Goal: Transaction & Acquisition: Purchase product/service

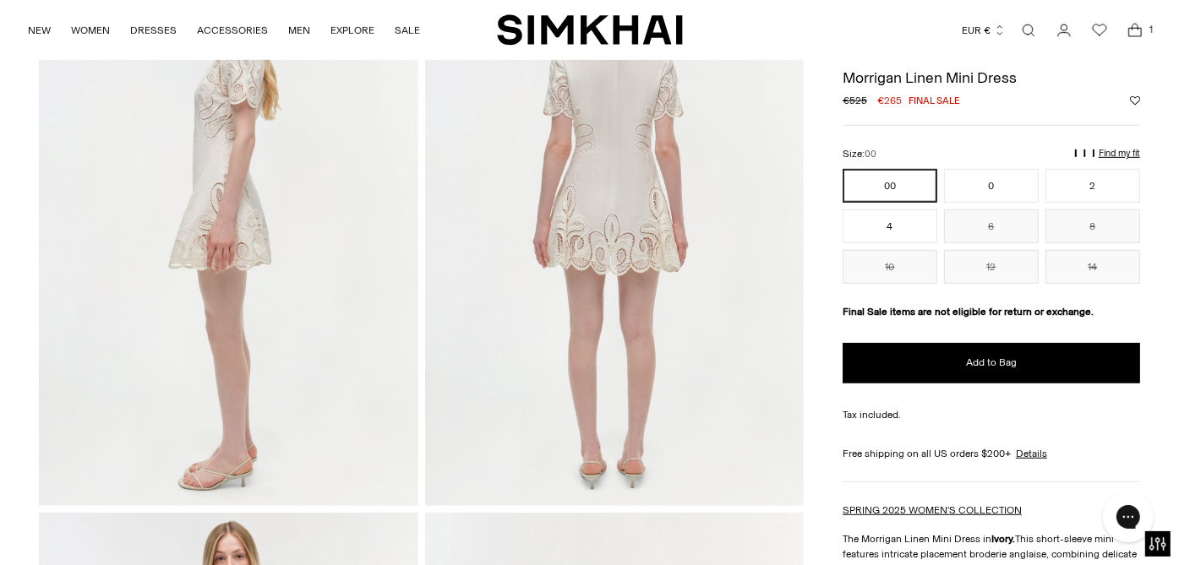
scroll to position [675, 0]
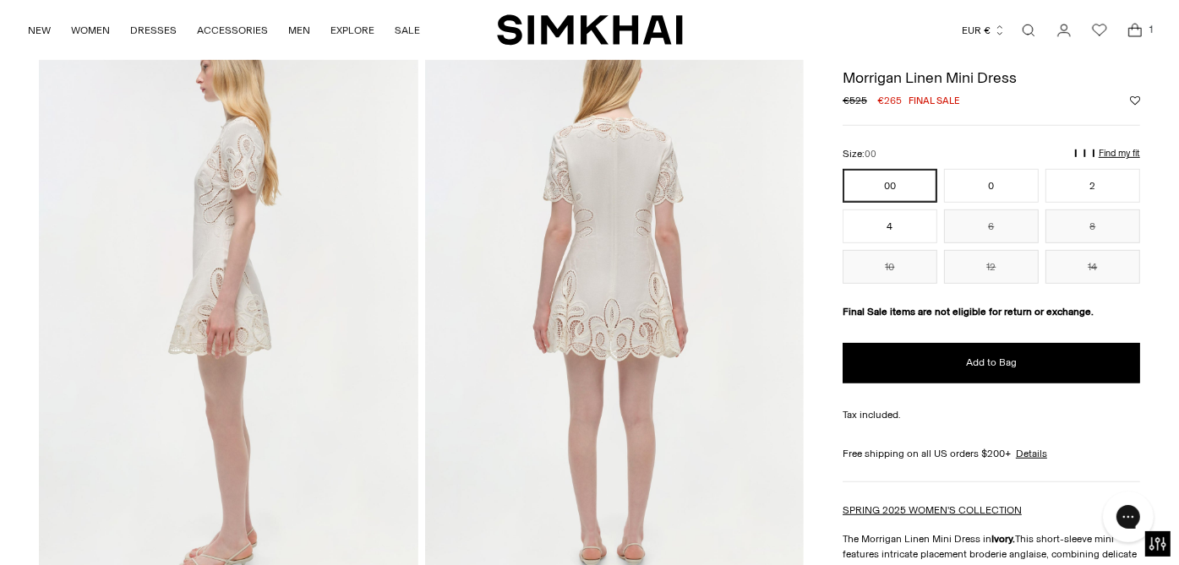
click at [940, 150] on p "Find my fit" at bounding box center [929, 160] width 19 height 30
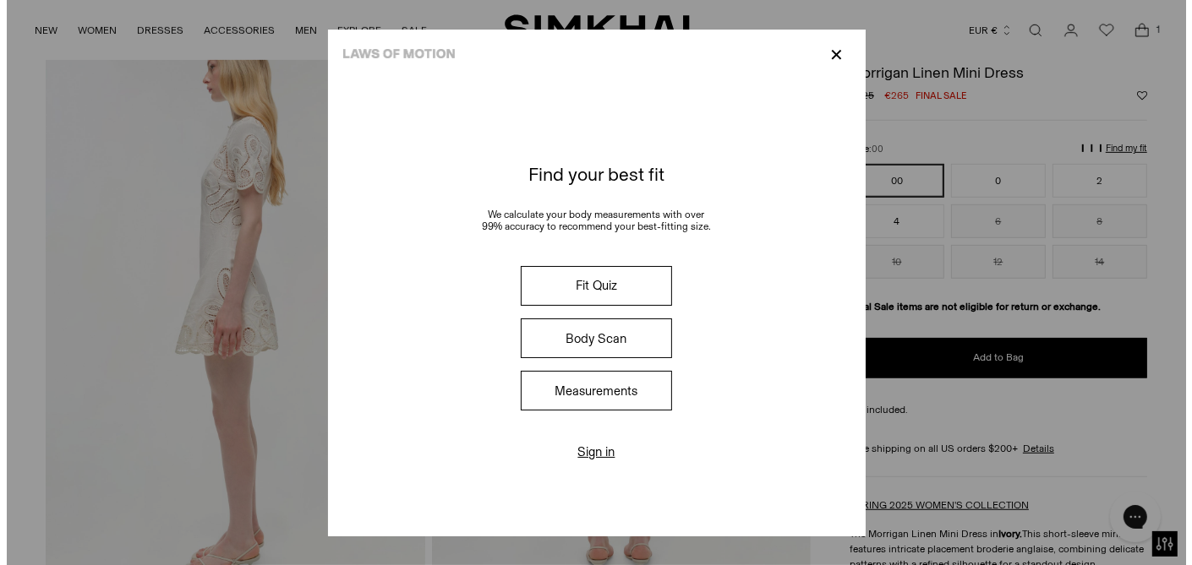
scroll to position [683, 0]
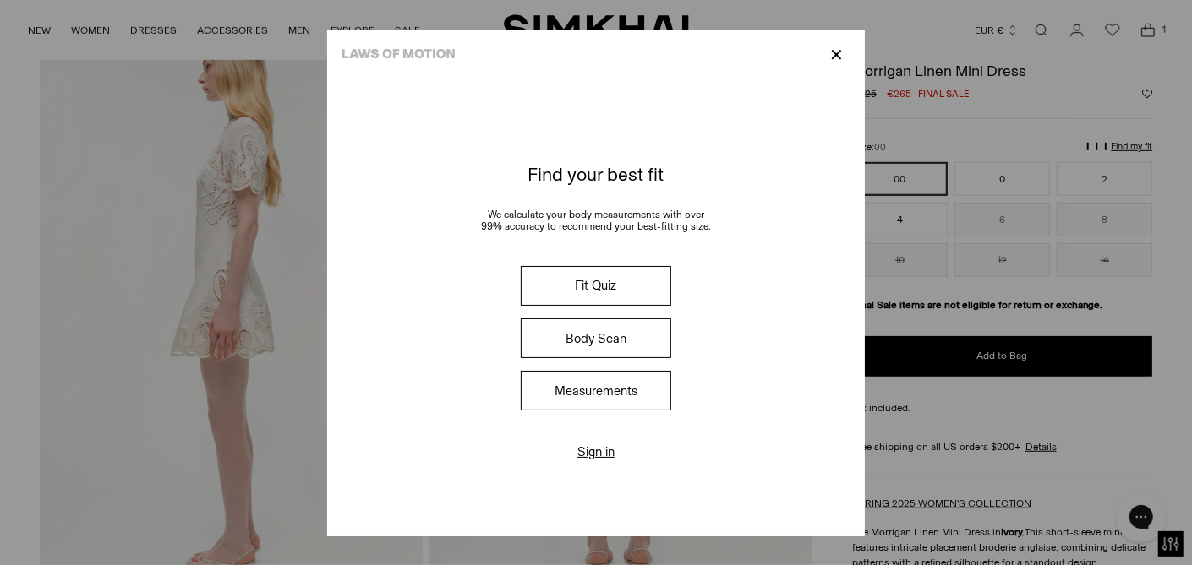
click at [595, 288] on button "Fit Quiz" at bounding box center [596, 286] width 150 height 40
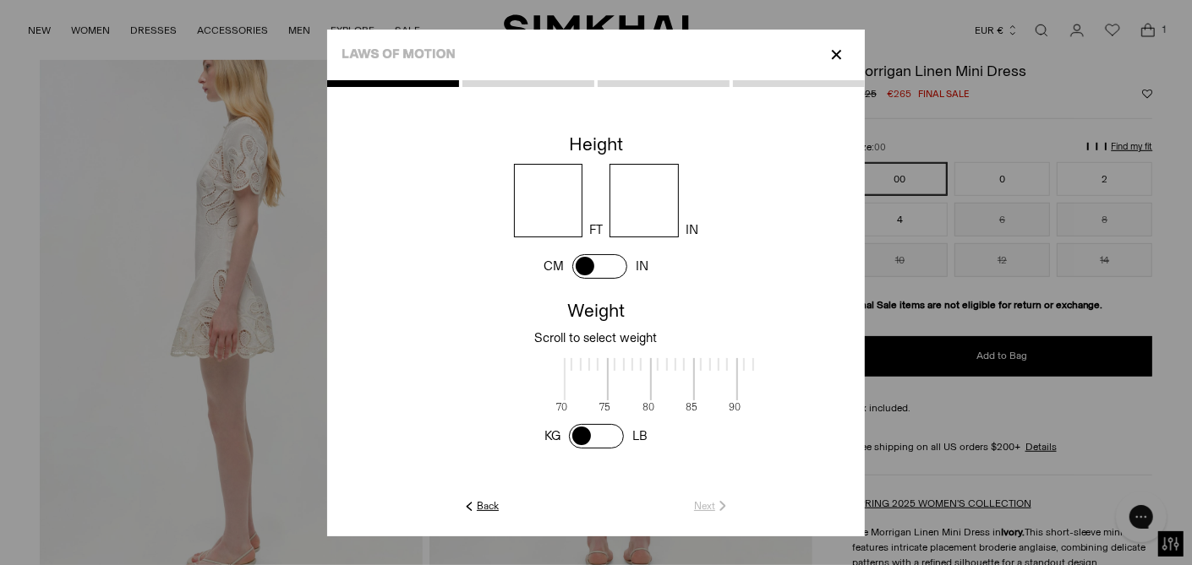
scroll to position [1, 549]
click at [580, 268] on span at bounding box center [599, 266] width 55 height 25
click at [599, 217] on input "number" at bounding box center [592, 201] width 153 height 74
type input "***"
click at [718, 292] on cc-height at bounding box center [595, 211] width 537 height 166
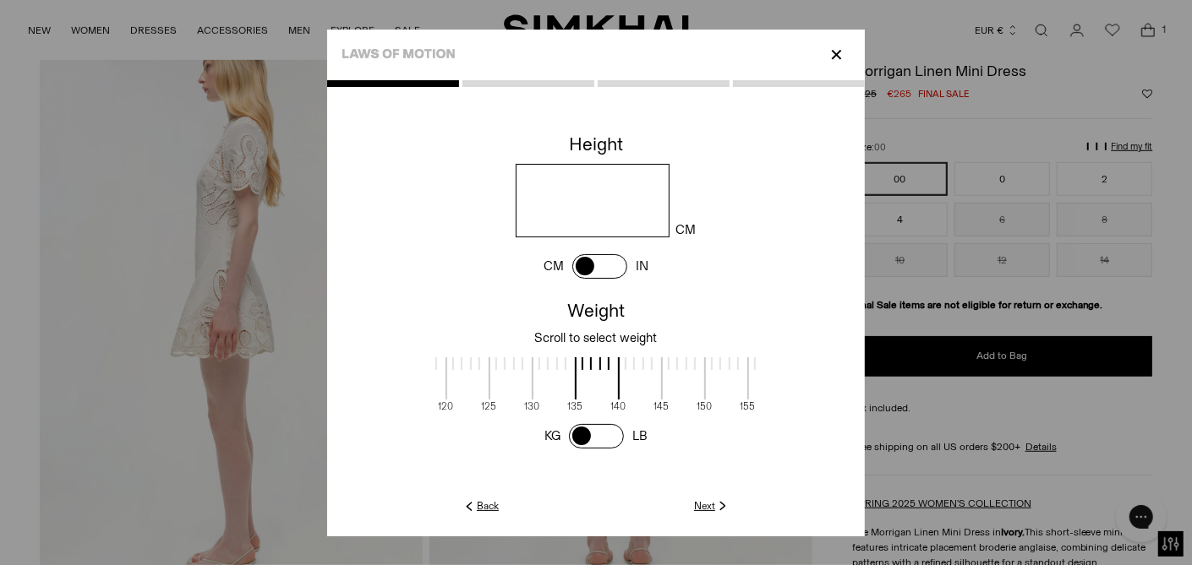
click at [735, 365] on div at bounding box center [725, 363] width 42 height 13
click at [570, 435] on span at bounding box center [596, 436] width 55 height 25
click at [471, 363] on div at bounding box center [485, 363] width 28 height 13
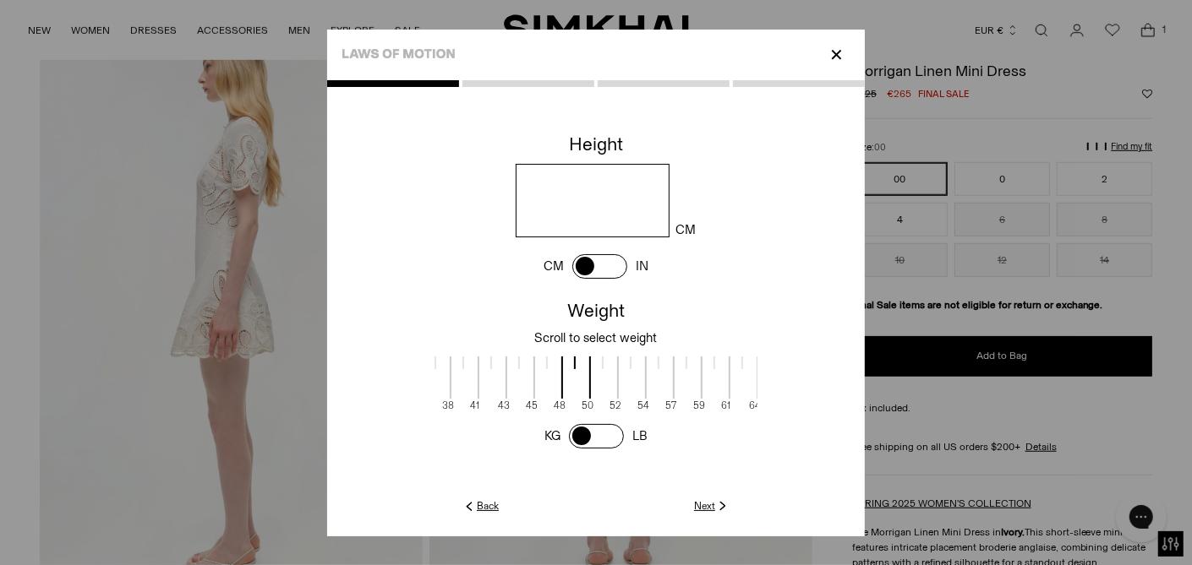
drag, startPoint x: 576, startPoint y: 377, endPoint x: 723, endPoint y: 382, distance: 146.3
click at [723, 382] on span at bounding box center [716, 378] width 30 height 42
drag, startPoint x: 677, startPoint y: 385, endPoint x: 641, endPoint y: 388, distance: 36.4
click at [641, 388] on span at bounding box center [651, 378] width 30 height 42
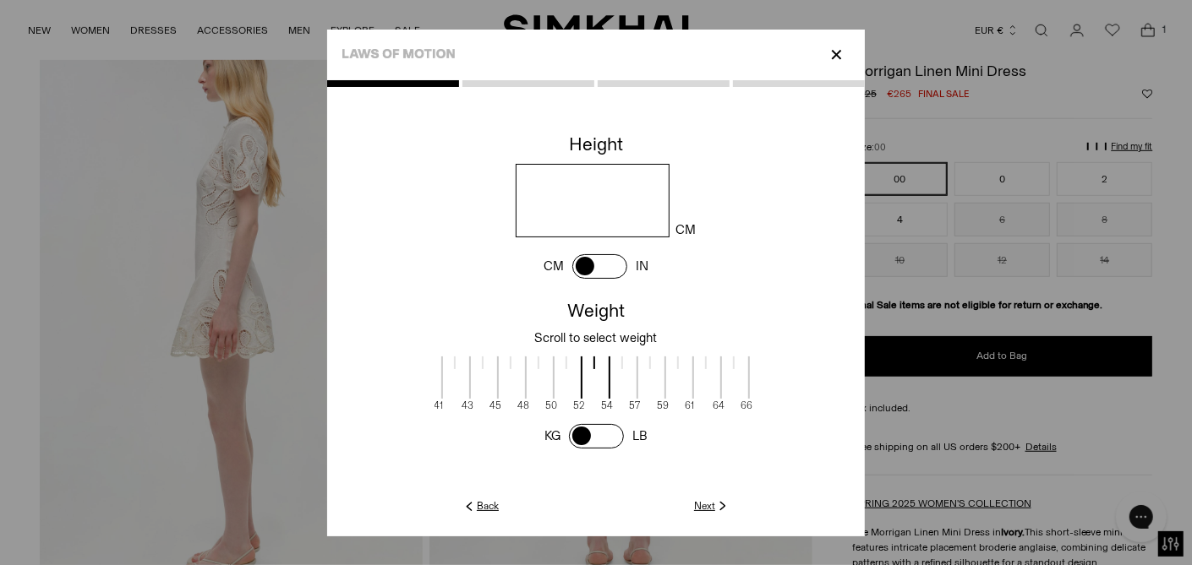
click at [712, 505] on link "Next" at bounding box center [712, 506] width 36 height 15
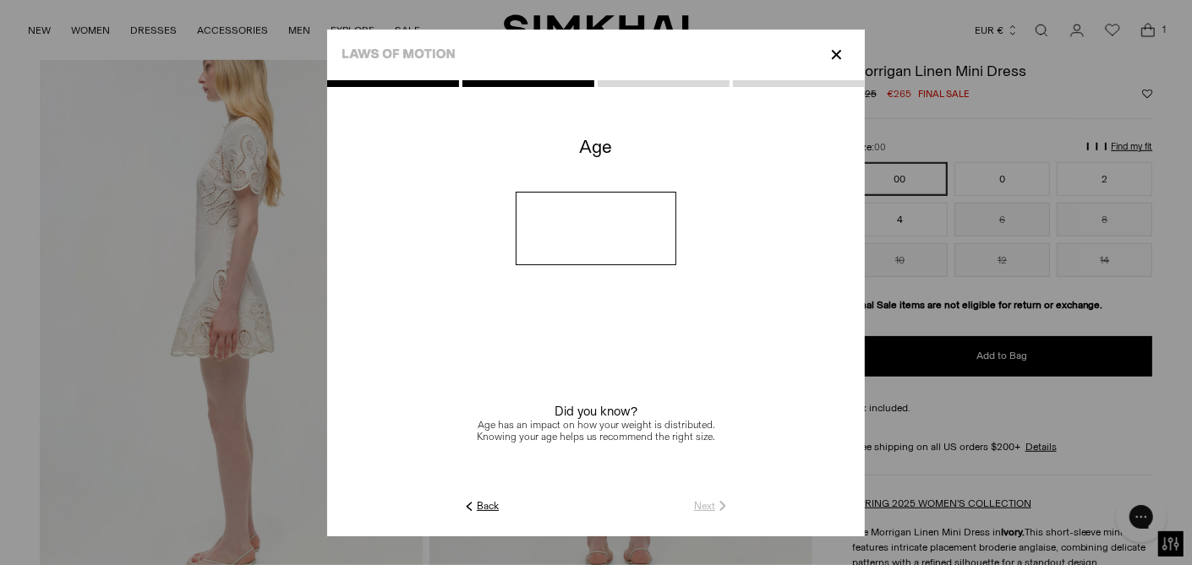
click at [584, 237] on input "number" at bounding box center [596, 229] width 161 height 74
type input "**"
click at [712, 509] on link "Next" at bounding box center [712, 506] width 36 height 15
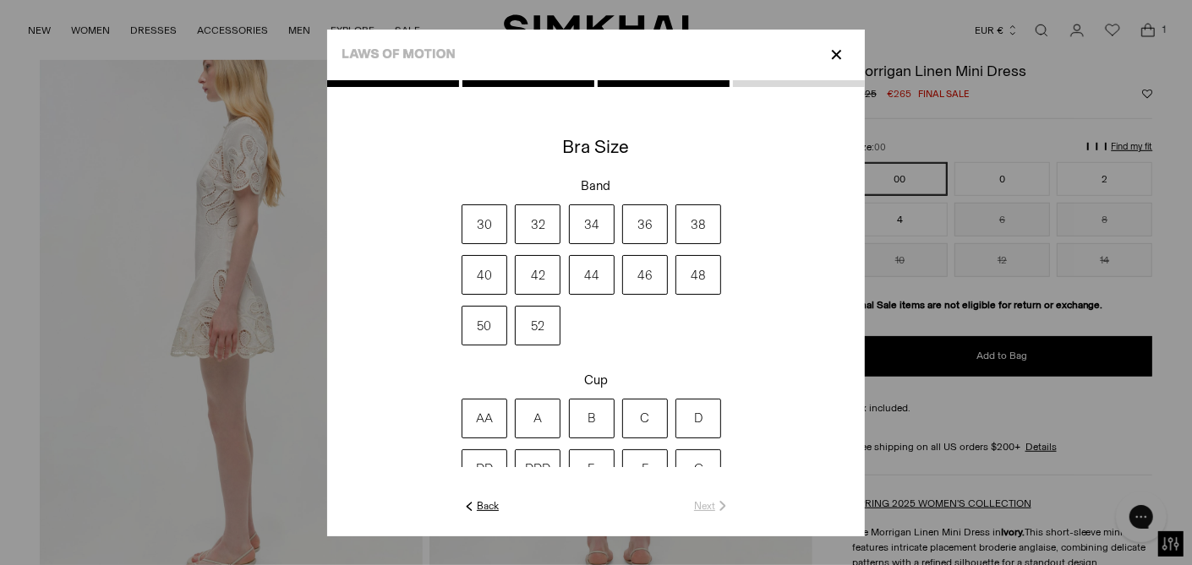
click at [591, 226] on label "34" at bounding box center [592, 225] width 46 height 40
click at [597, 420] on label "B" at bounding box center [592, 419] width 46 height 40
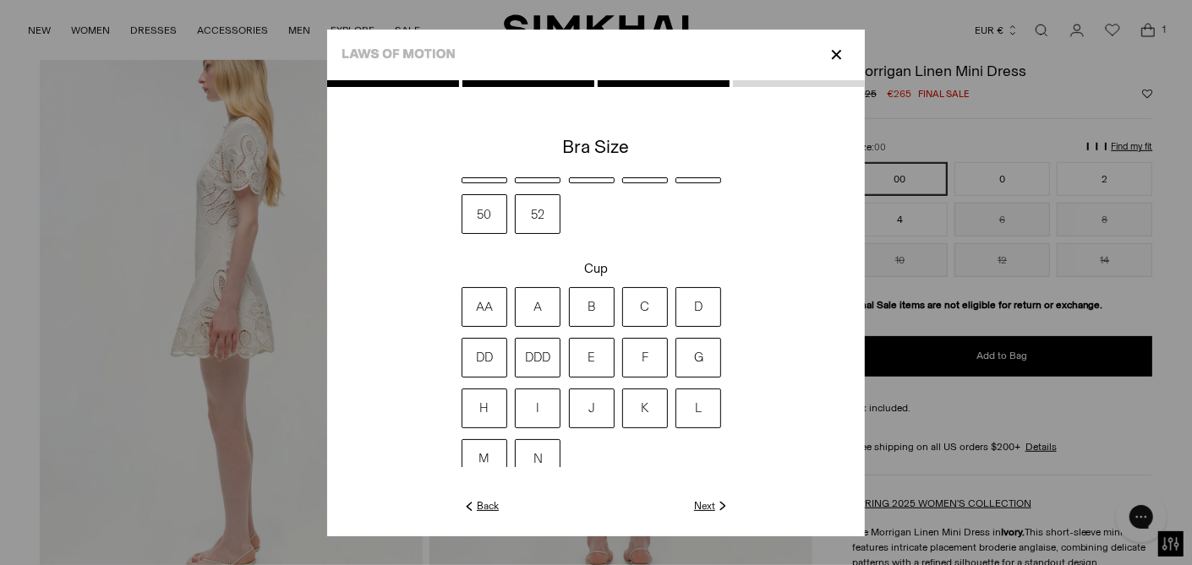
scroll to position [124, 0]
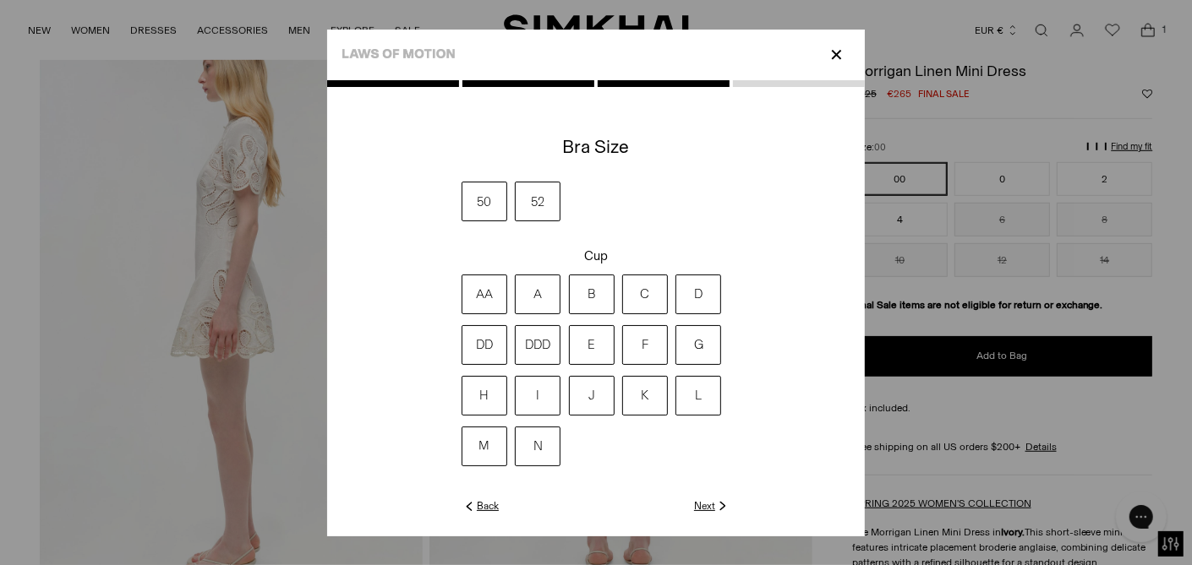
click at [703, 511] on link "Next" at bounding box center [712, 506] width 36 height 15
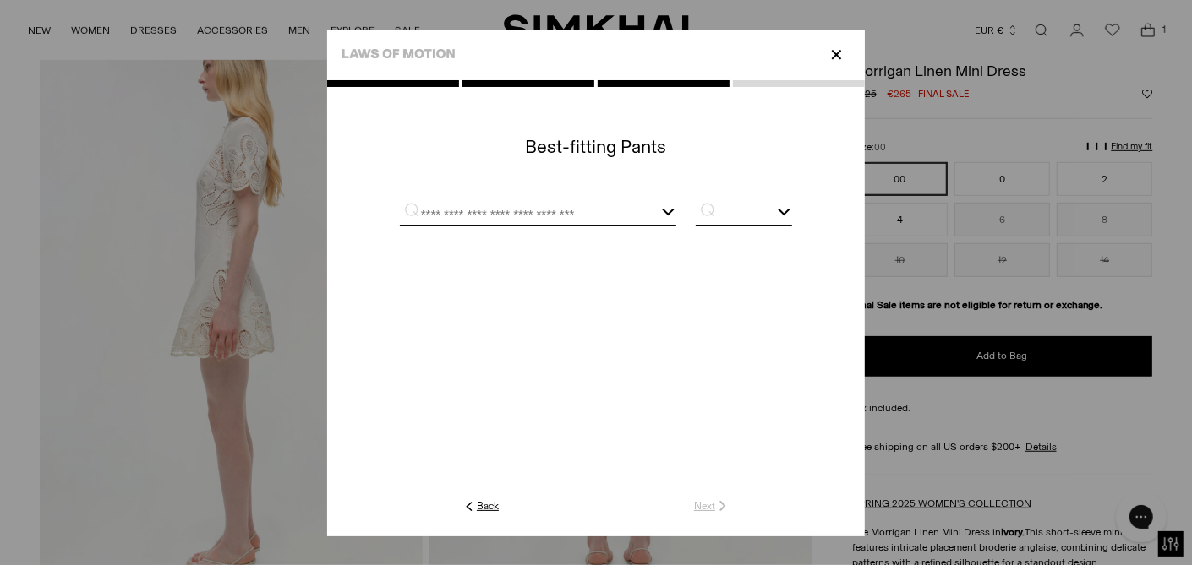
click at [535, 222] on input "text" at bounding box center [517, 215] width 235 height 21
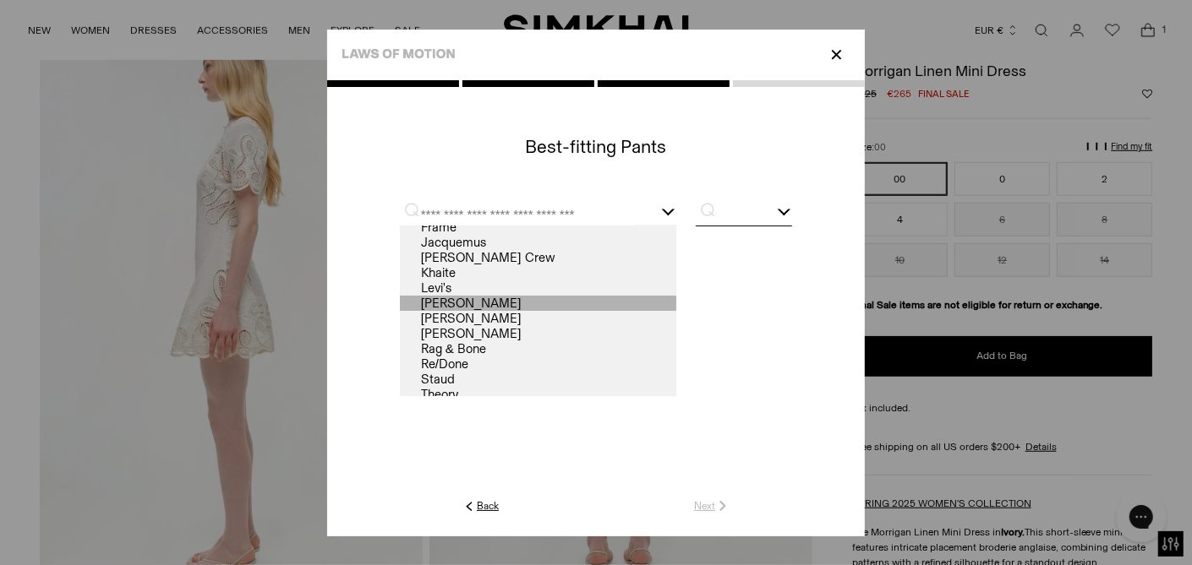
scroll to position [164, 0]
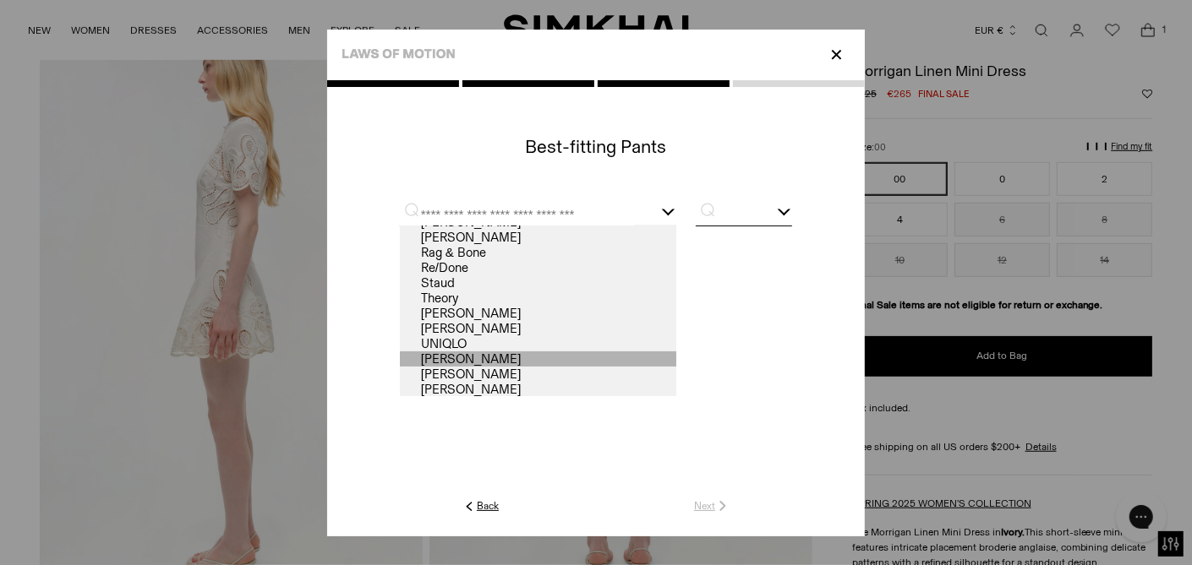
click at [493, 356] on link "Veronica Beard" at bounding box center [538, 359] width 276 height 15
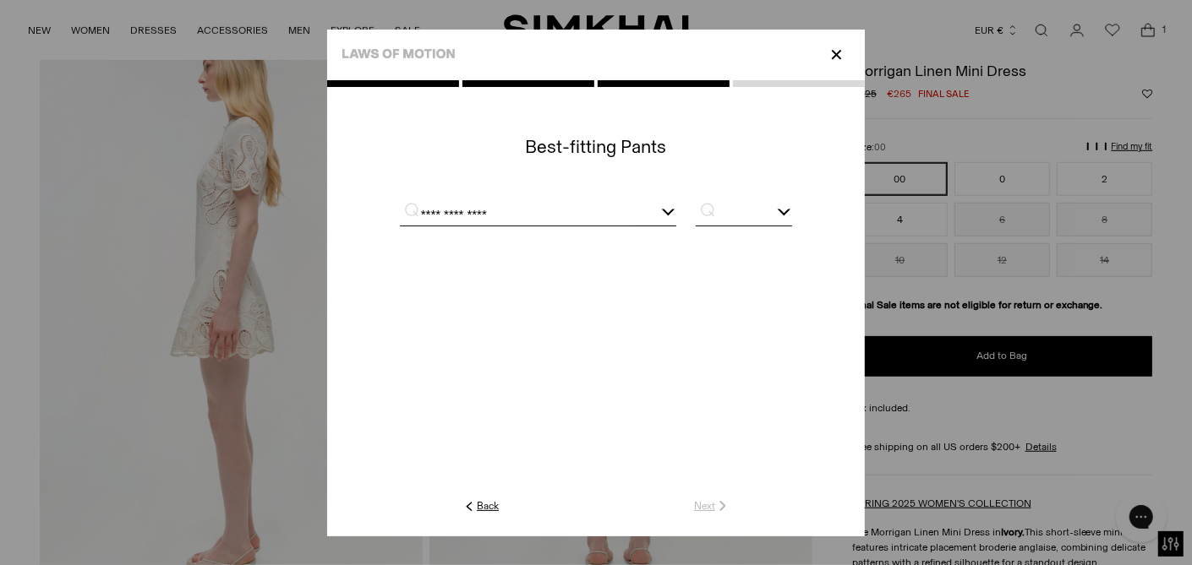
click at [712, 216] on p "⌕" at bounding box center [703, 209] width 33 height 17
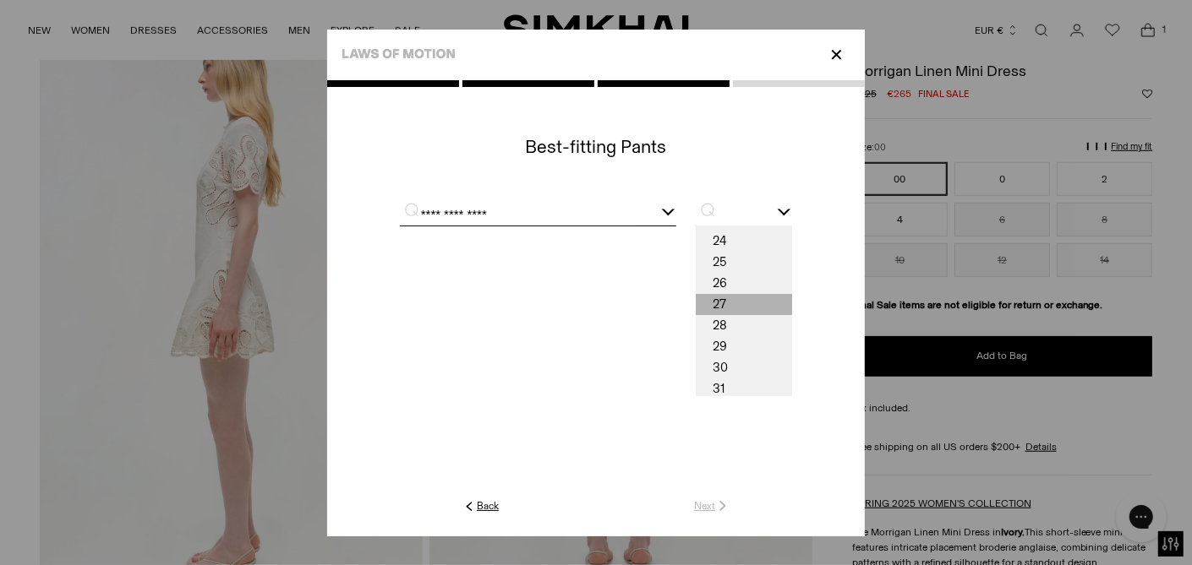
scroll to position [0, 0]
click at [667, 210] on div "**********" at bounding box center [538, 215] width 276 height 21
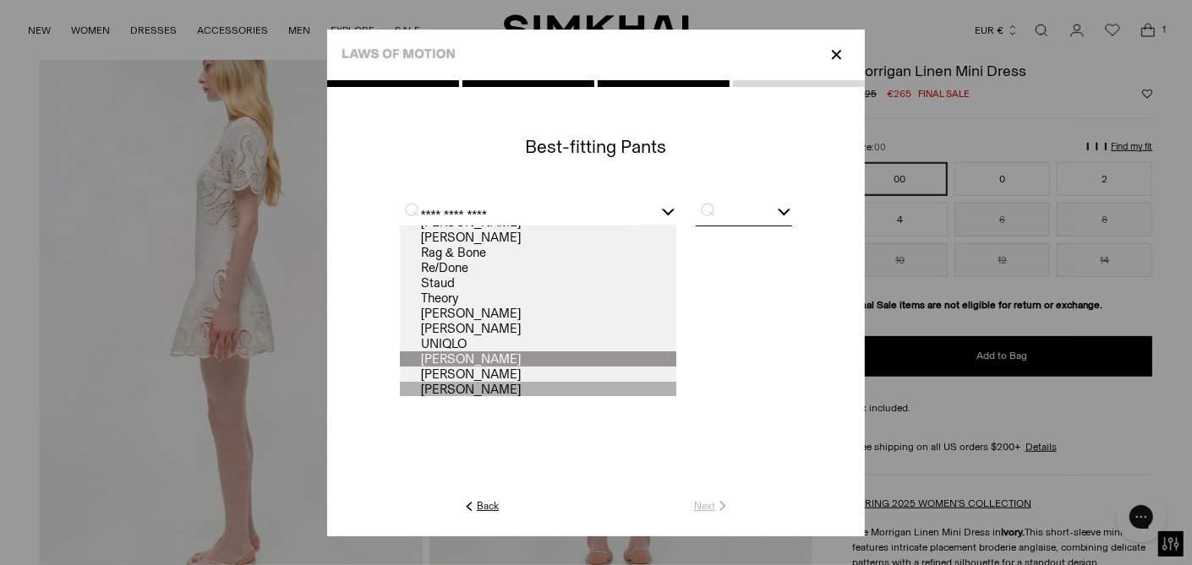
click at [483, 384] on link "Zimmermann" at bounding box center [538, 389] width 276 height 15
type input "**********"
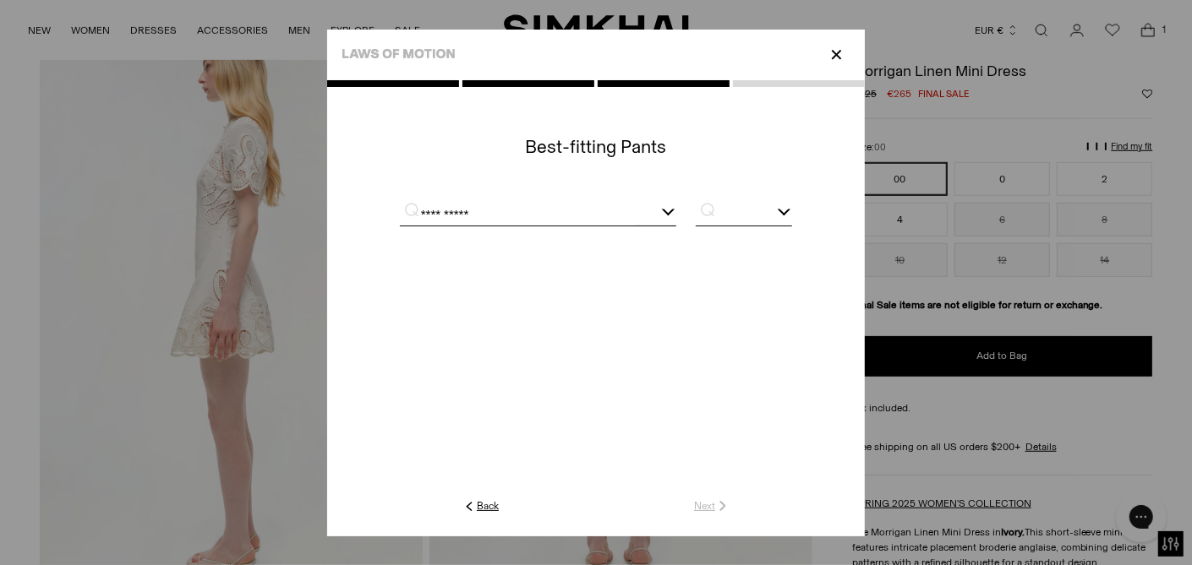
click at [768, 210] on input "text" at bounding box center [744, 215] width 96 height 21
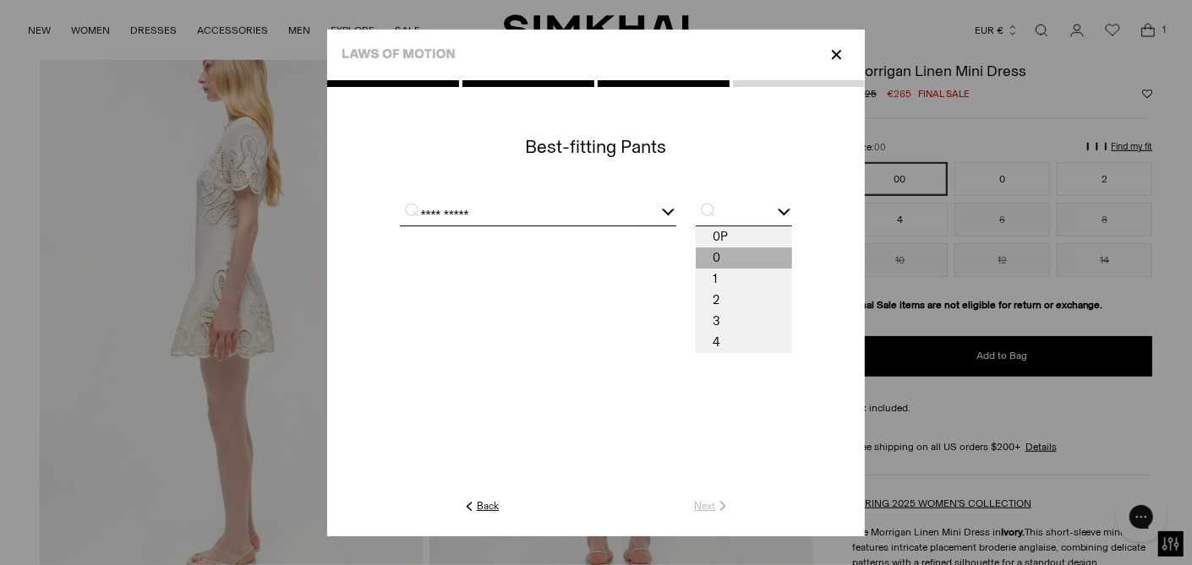
click at [722, 248] on span "0" at bounding box center [744, 258] width 96 height 21
type input "*"
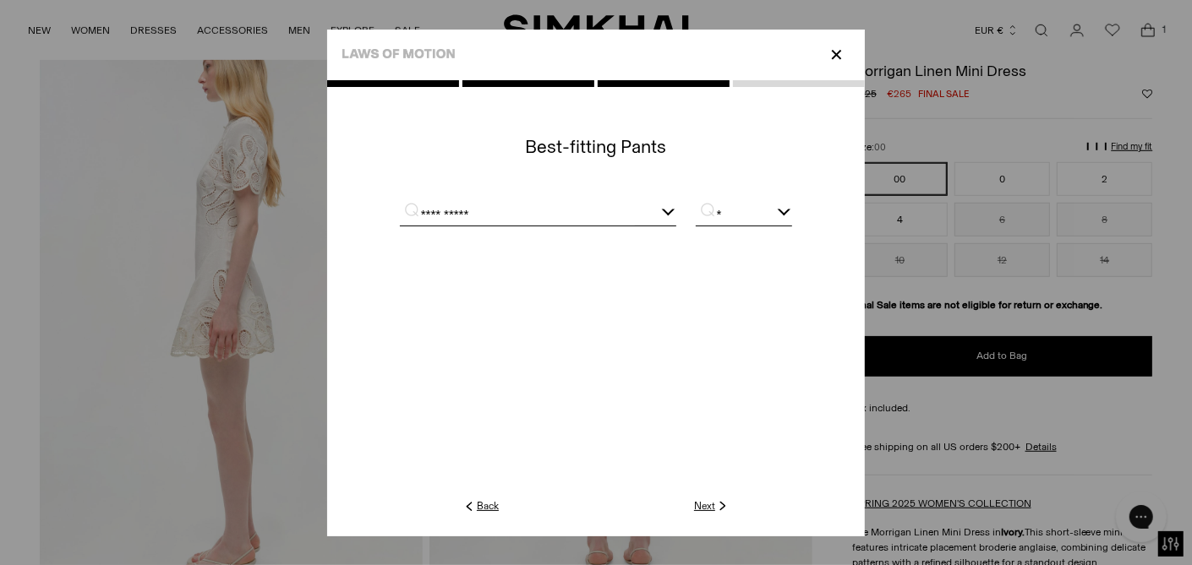
click at [710, 504] on link "Next" at bounding box center [712, 506] width 36 height 15
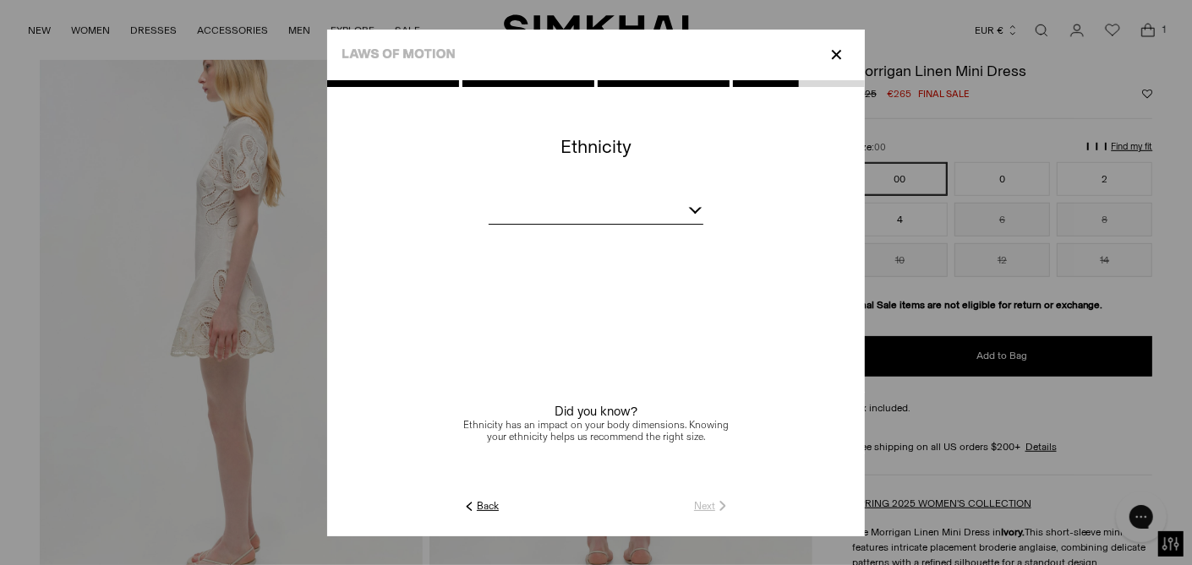
click at [635, 207] on div at bounding box center [595, 213] width 215 height 21
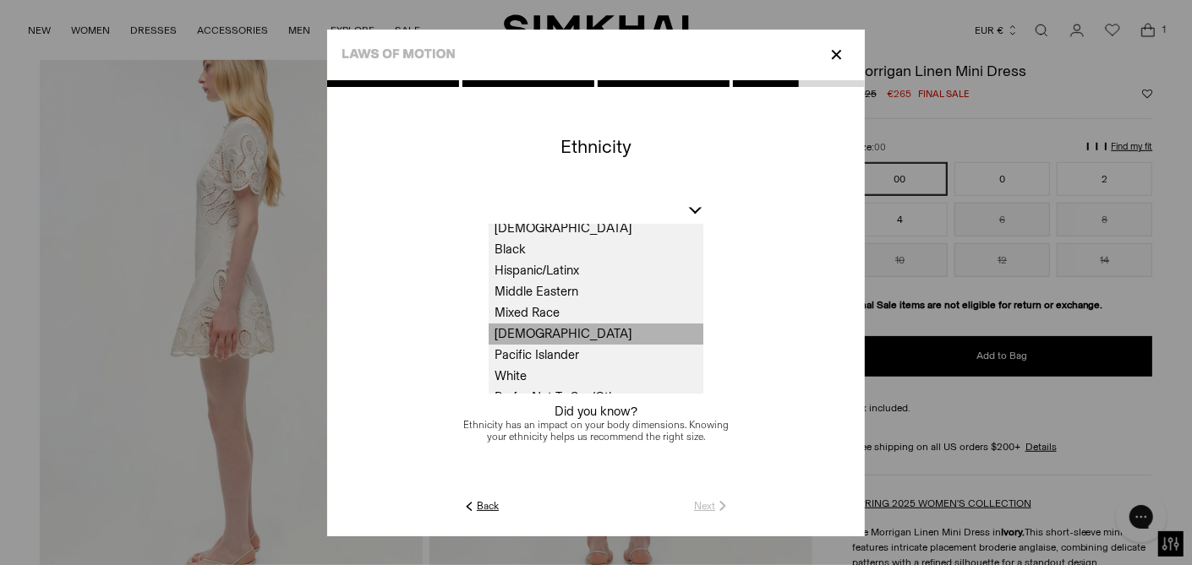
scroll to position [41, 0]
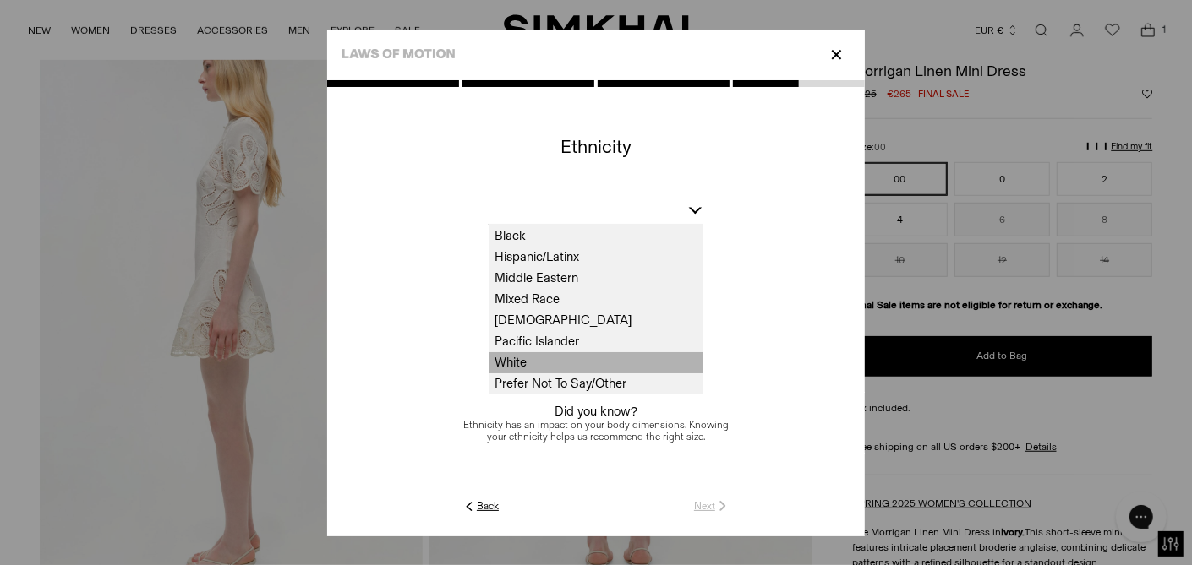
click at [553, 357] on span "White" at bounding box center [595, 362] width 215 height 21
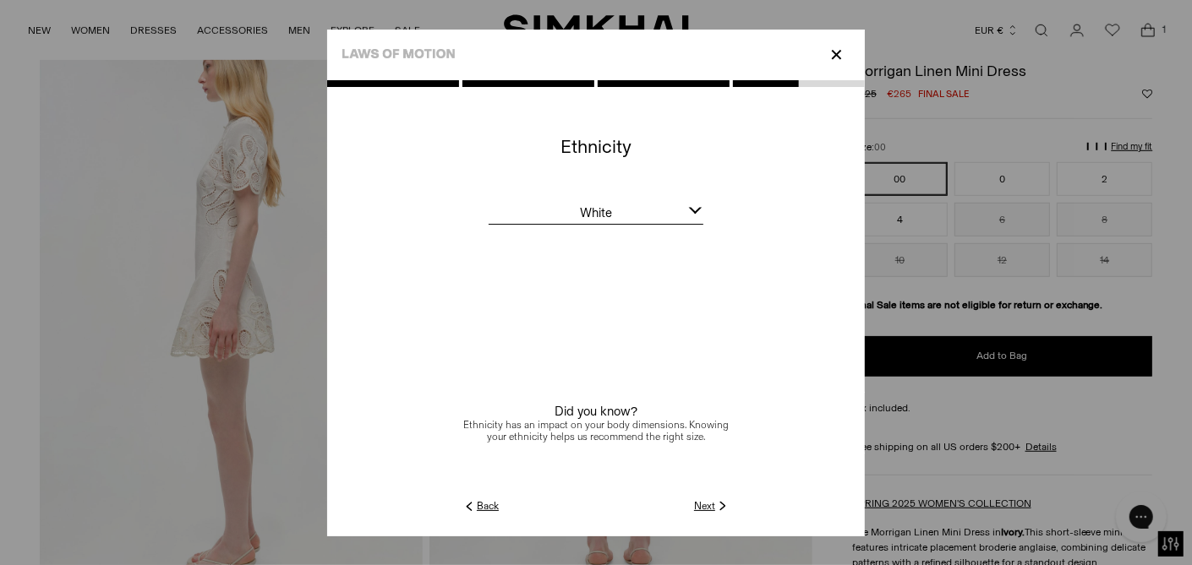
click at [702, 502] on link "Next" at bounding box center [712, 506] width 36 height 15
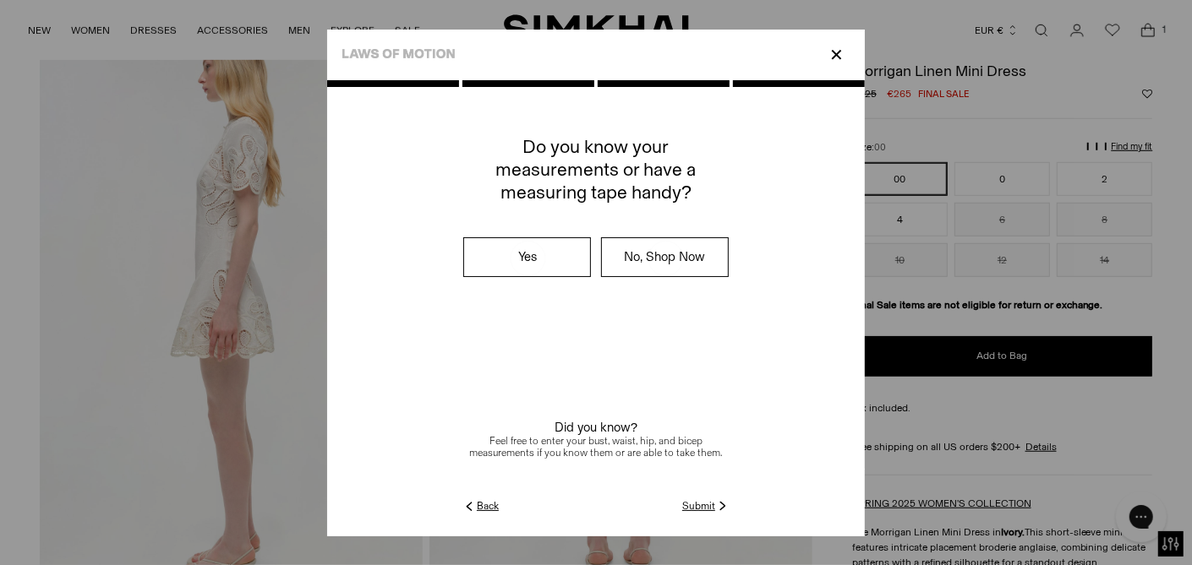
click at [700, 509] on link "Submit" at bounding box center [706, 506] width 48 height 15
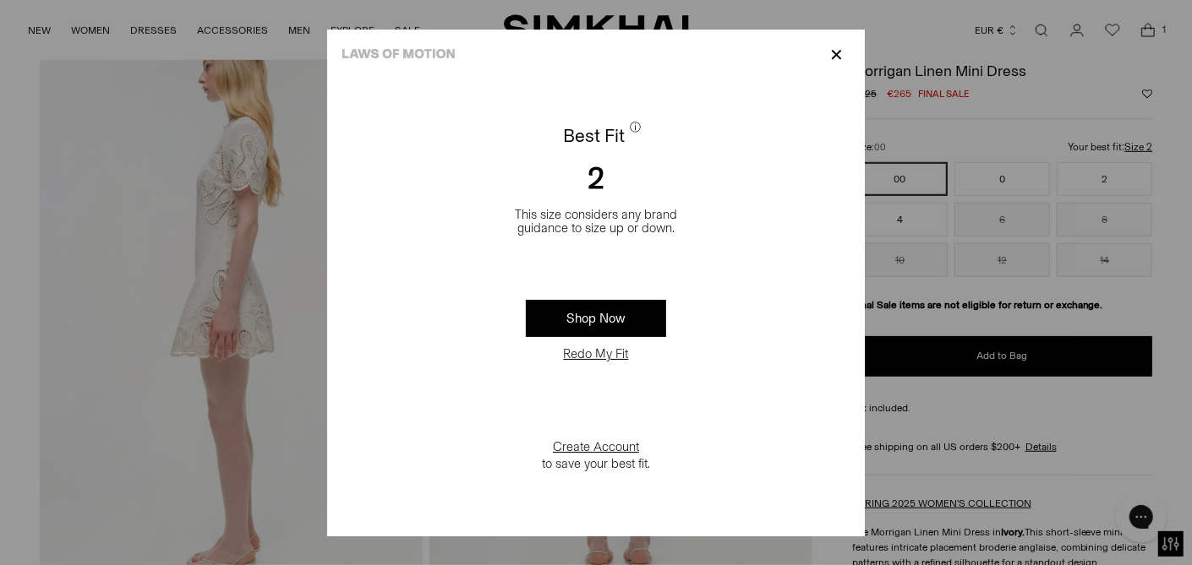
click at [832, 60] on p "✕" at bounding box center [836, 55] width 23 height 29
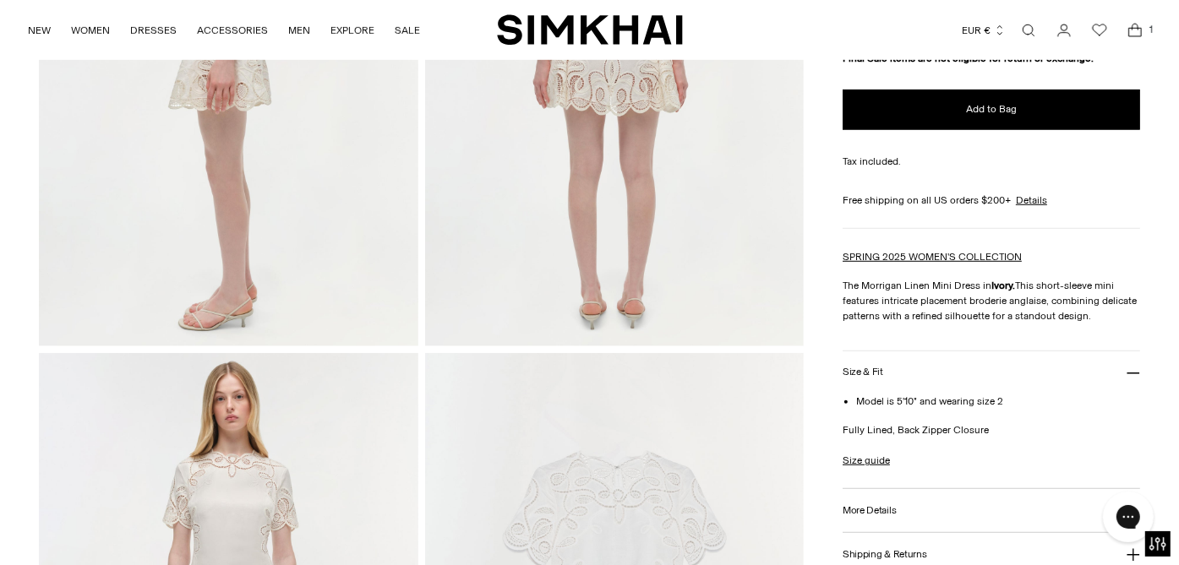
scroll to position [675, 0]
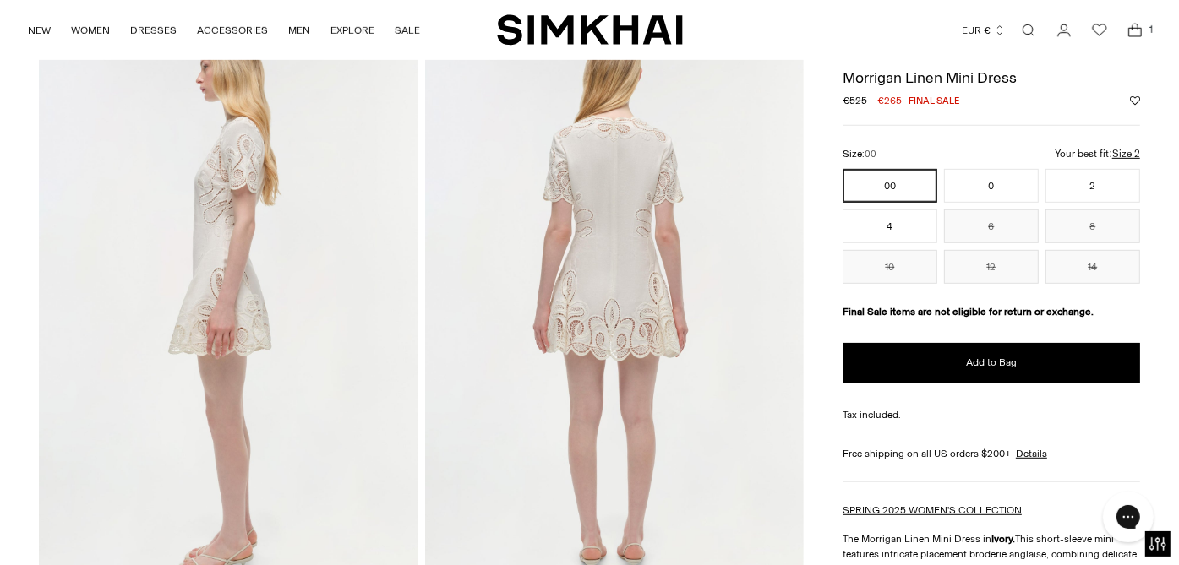
click at [273, 221] on img at bounding box center [228, 307] width 379 height 569
click at [261, 226] on img at bounding box center [228, 307] width 379 height 569
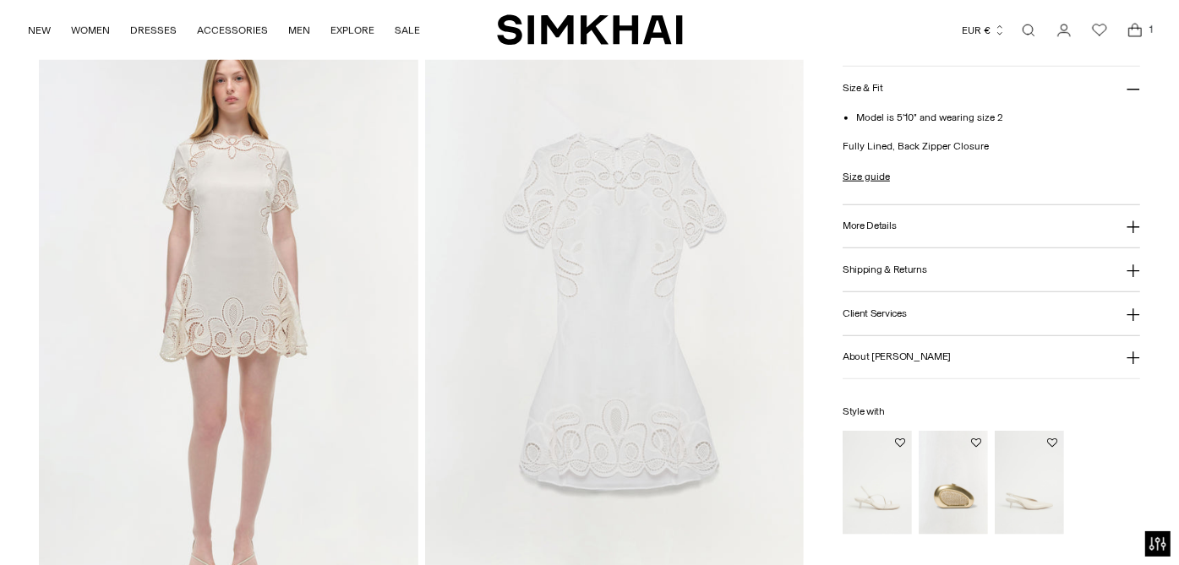
scroll to position [1239, 0]
click at [242, 198] on img at bounding box center [228, 319] width 379 height 569
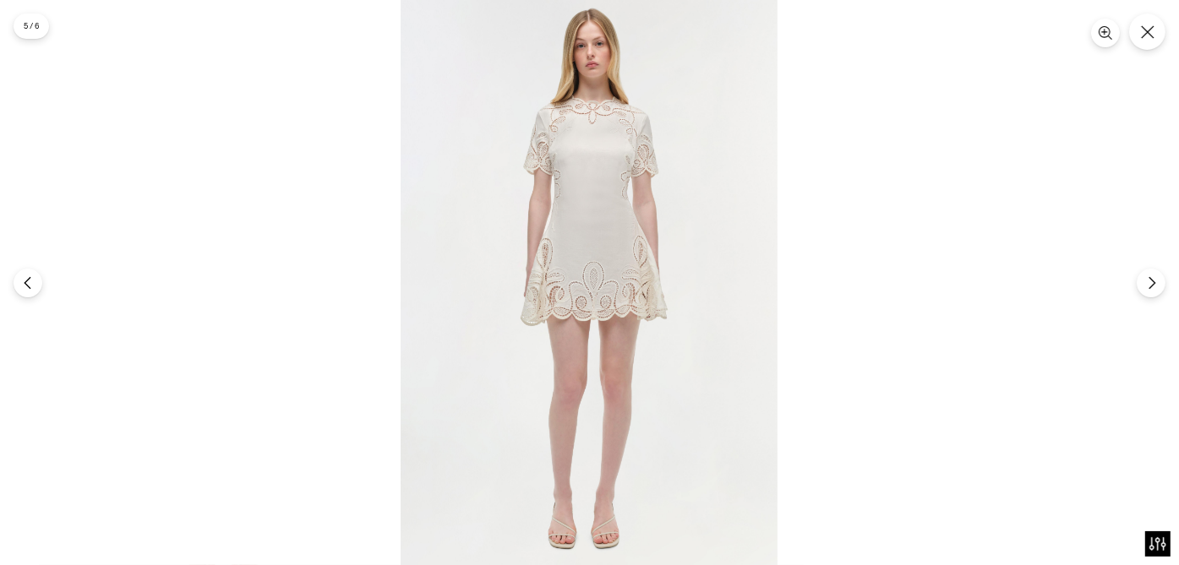
click at [602, 94] on img at bounding box center [589, 282] width 377 height 565
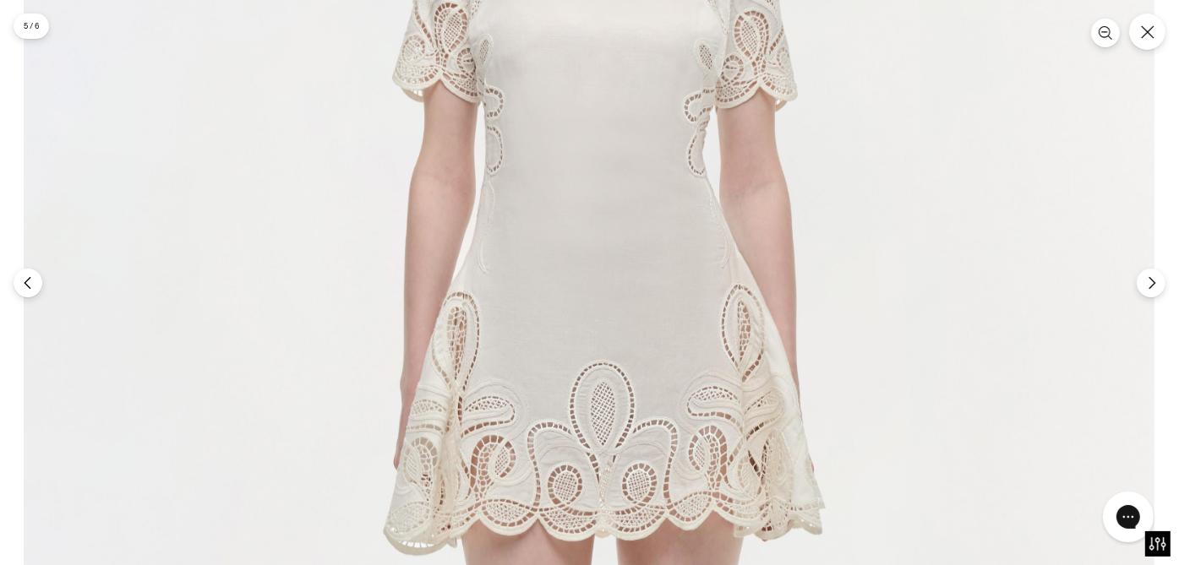
scroll to position [0, 0]
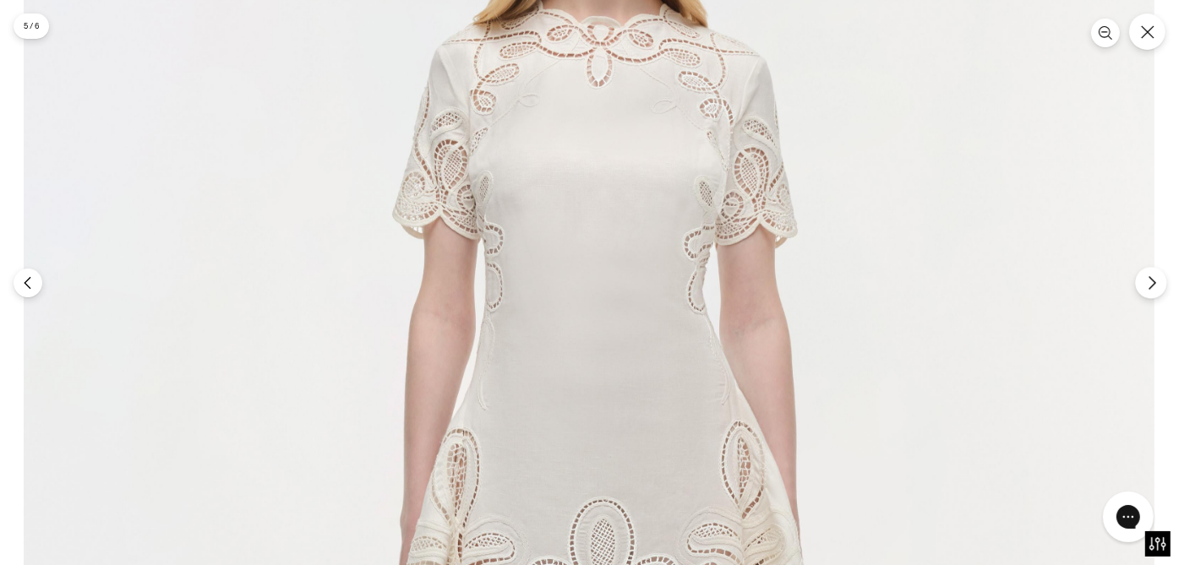
click at [1146, 294] on button "Next" at bounding box center [1150, 282] width 31 height 31
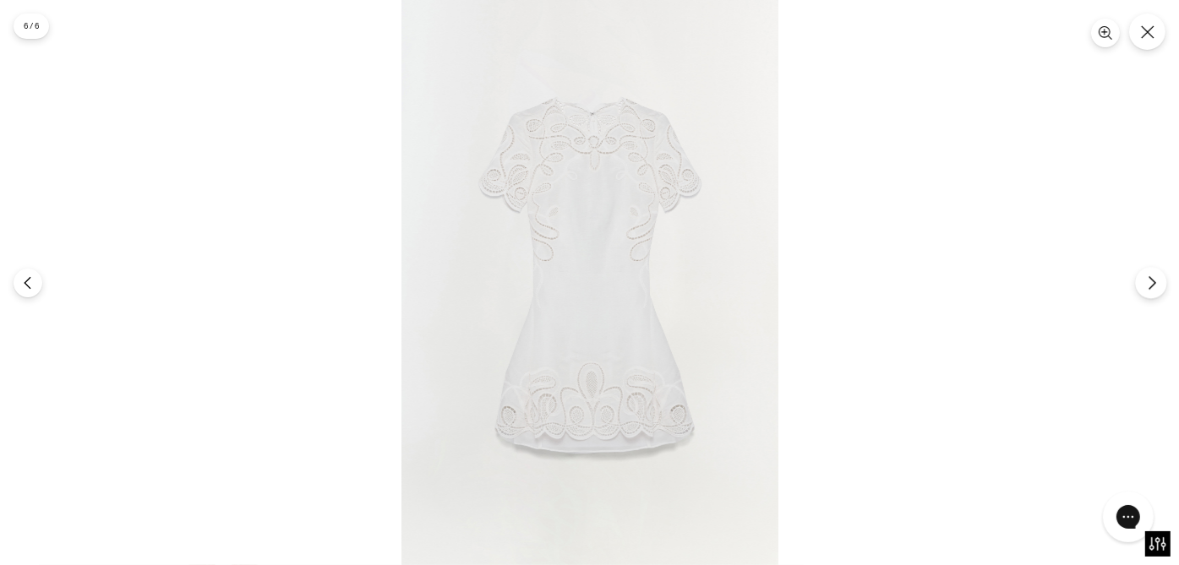
click at [1149, 282] on icon "Next" at bounding box center [1151, 283] width 15 height 15
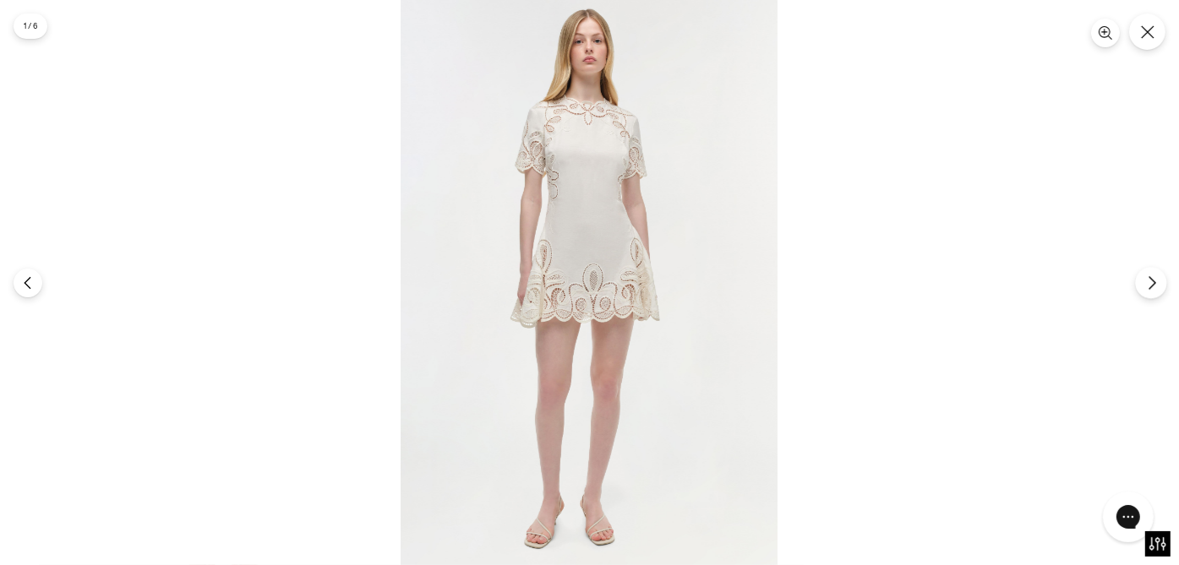
click at [1149, 282] on icon "Next" at bounding box center [1151, 283] width 15 height 15
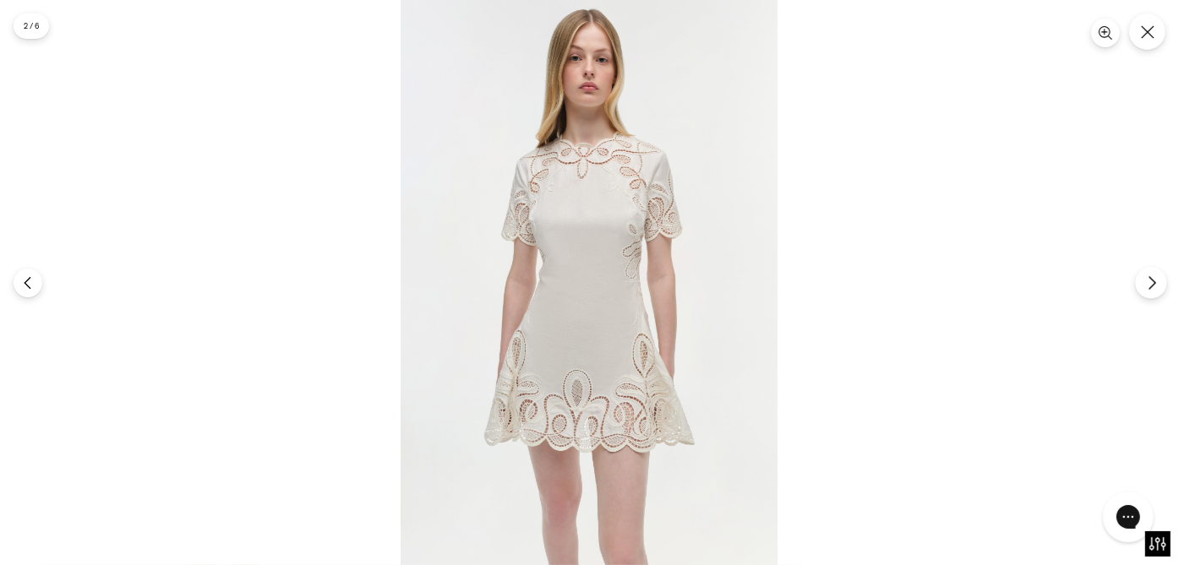
click at [1149, 282] on icon "Next" at bounding box center [1151, 283] width 15 height 15
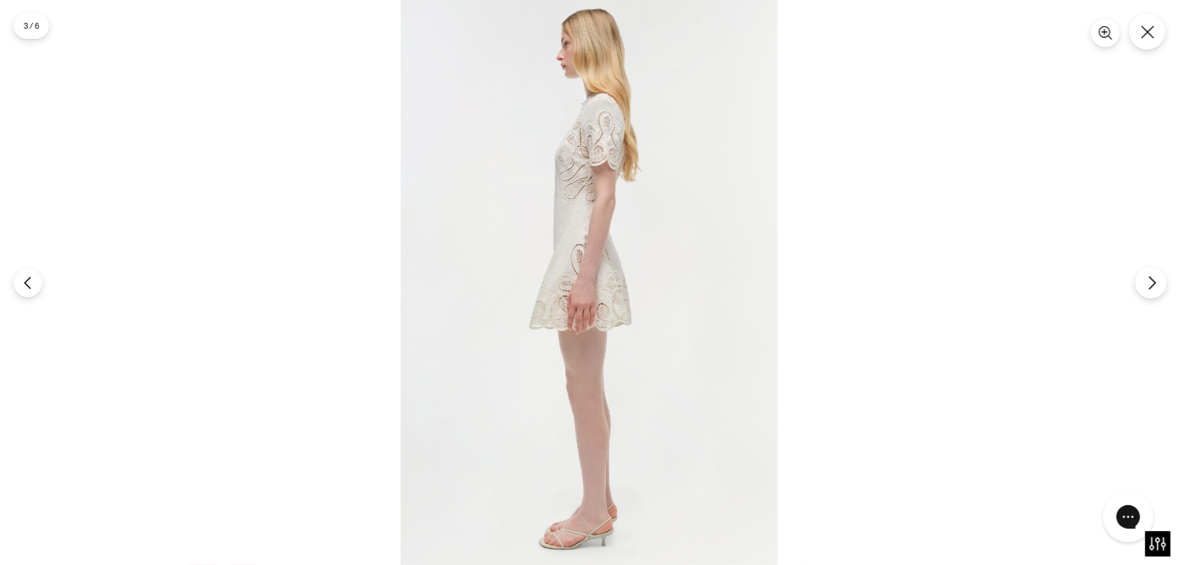
click at [1149, 282] on icon "Next" at bounding box center [1151, 283] width 15 height 15
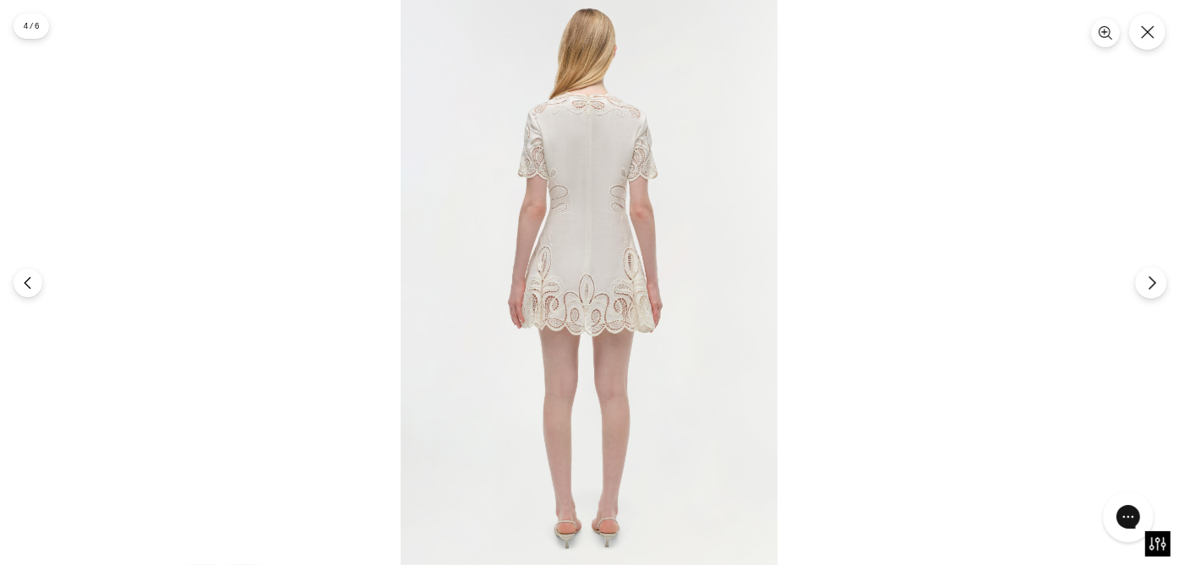
click at [1149, 282] on icon "Next" at bounding box center [1151, 283] width 15 height 15
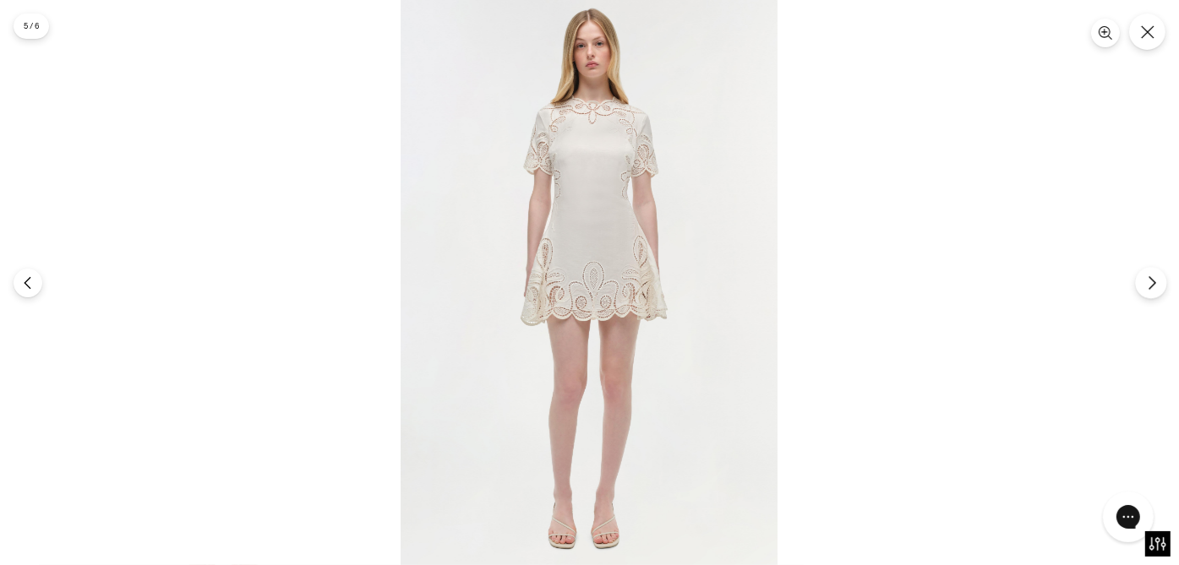
click at [1149, 282] on icon "Next" at bounding box center [1151, 283] width 15 height 15
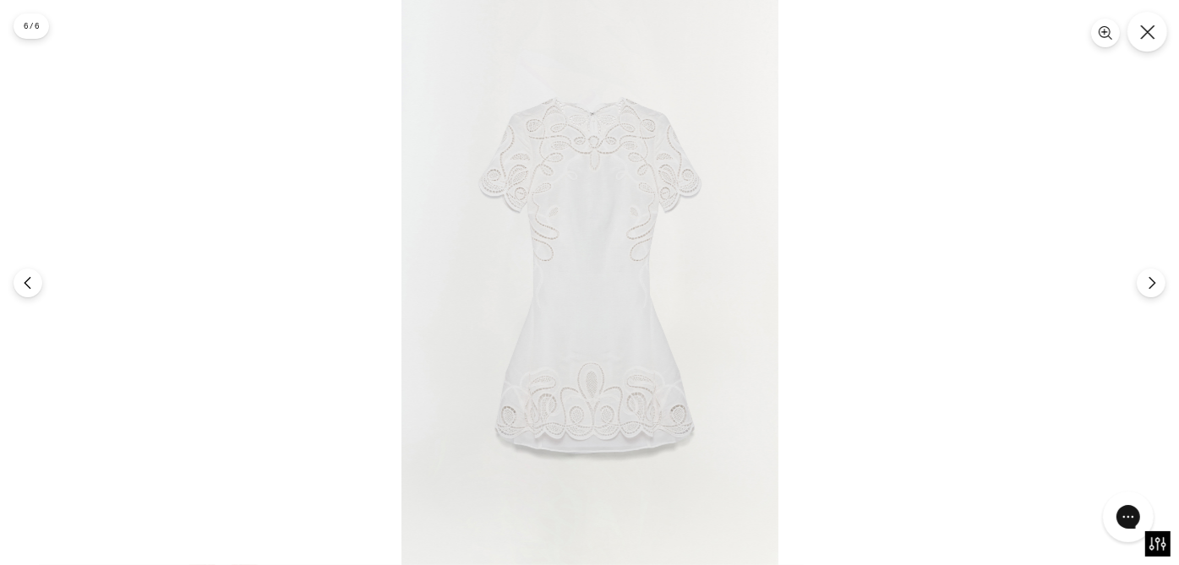
click at [1148, 35] on icon "Close" at bounding box center [1147, 32] width 15 height 15
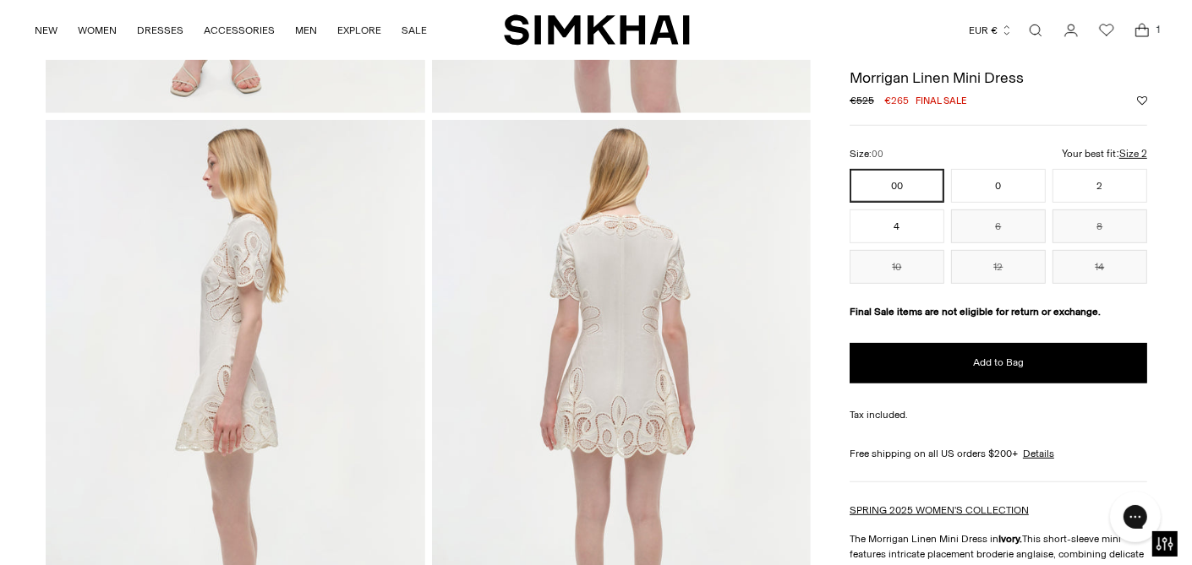
scroll to position [478, 0]
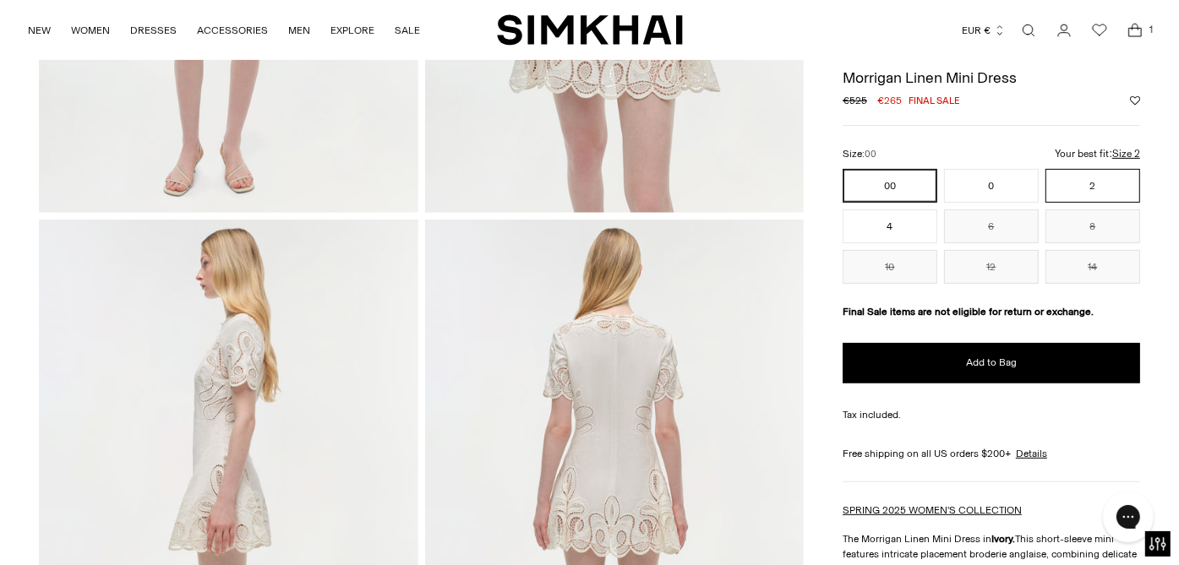
click at [1079, 179] on button "2" at bounding box center [1092, 186] width 95 height 34
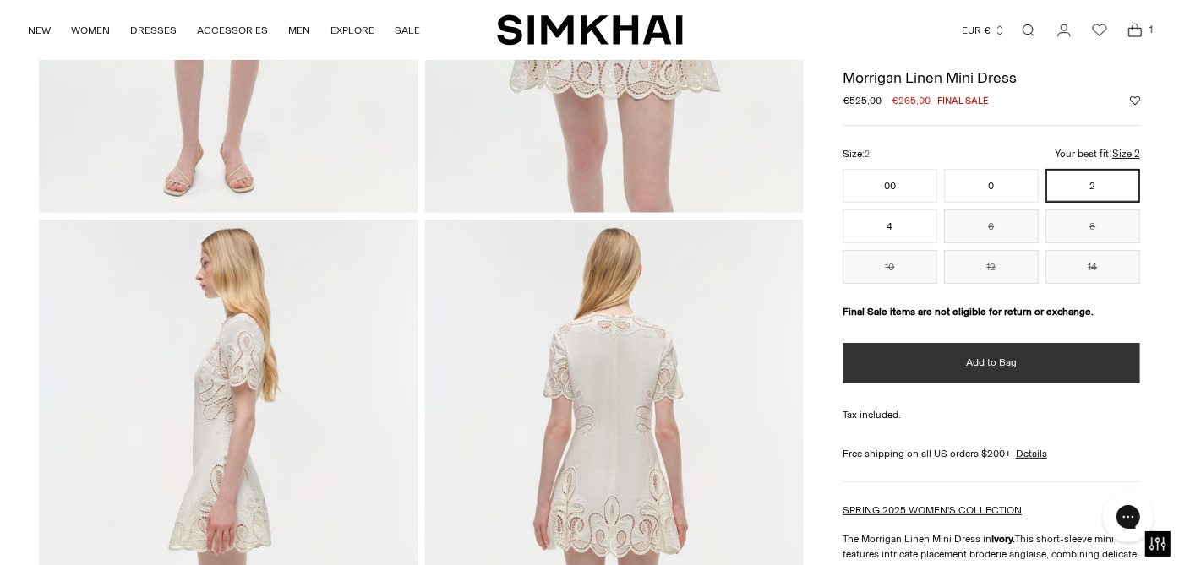
click at [1004, 360] on span "Add to Bag" at bounding box center [991, 363] width 51 height 14
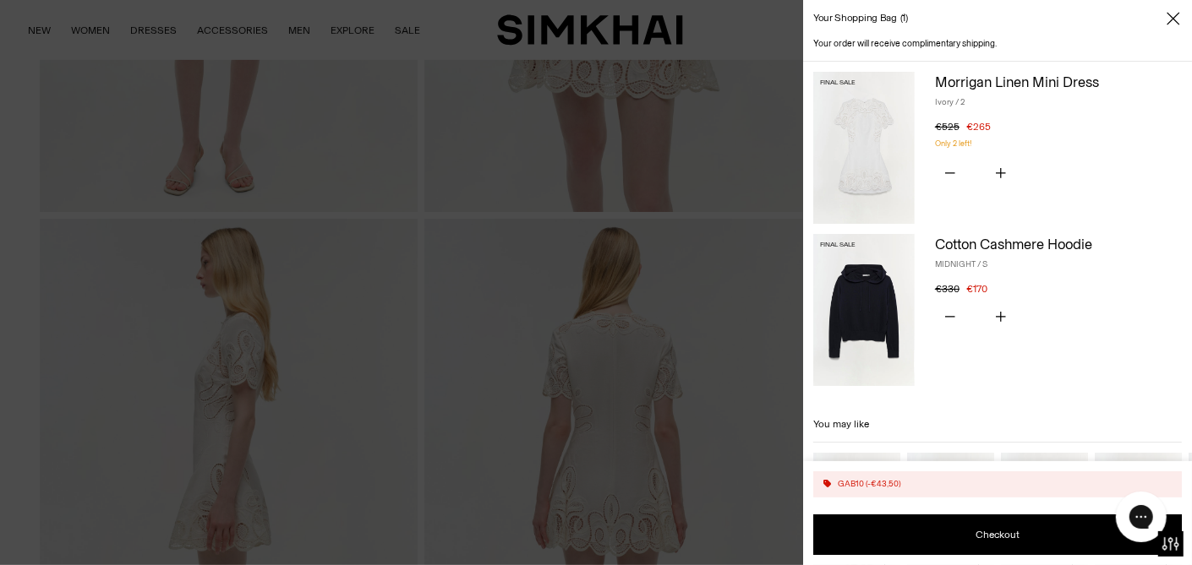
drag, startPoint x: 1135, startPoint y: 251, endPoint x: 1113, endPoint y: 171, distance: 83.2
click at [950, 312] on icon "Subtract product quantity" at bounding box center [950, 317] width 10 height 10
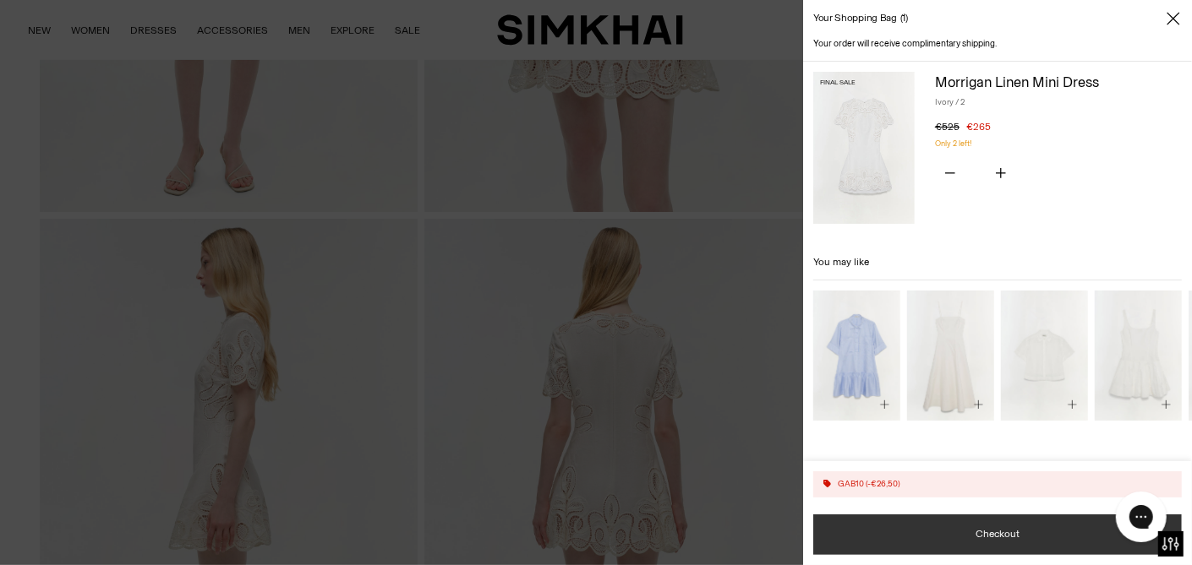
click at [1007, 539] on button "Checkout" at bounding box center [997, 535] width 368 height 41
